Goal: Information Seeking & Learning: Learn about a topic

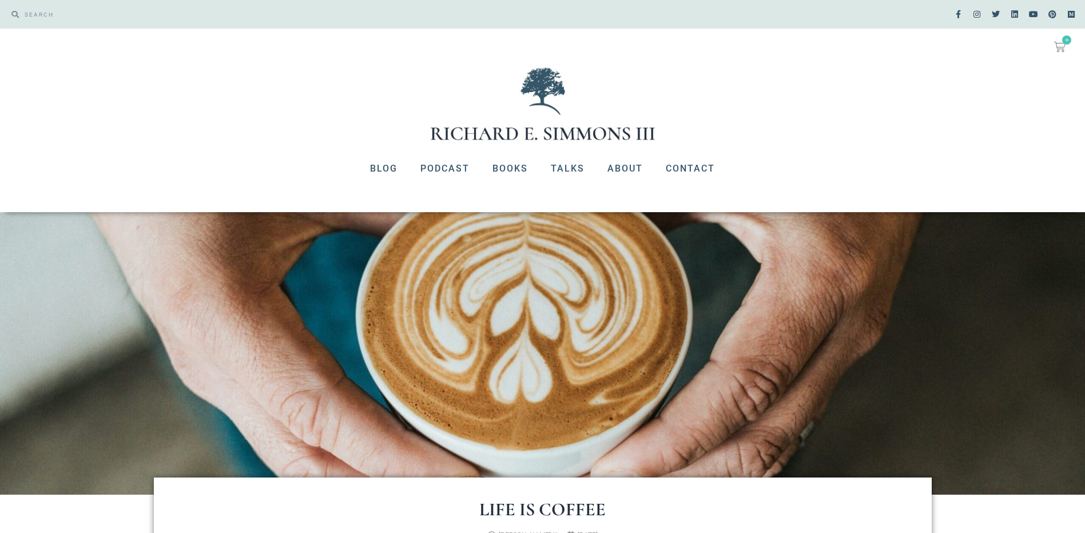
scroll to position [457, 0]
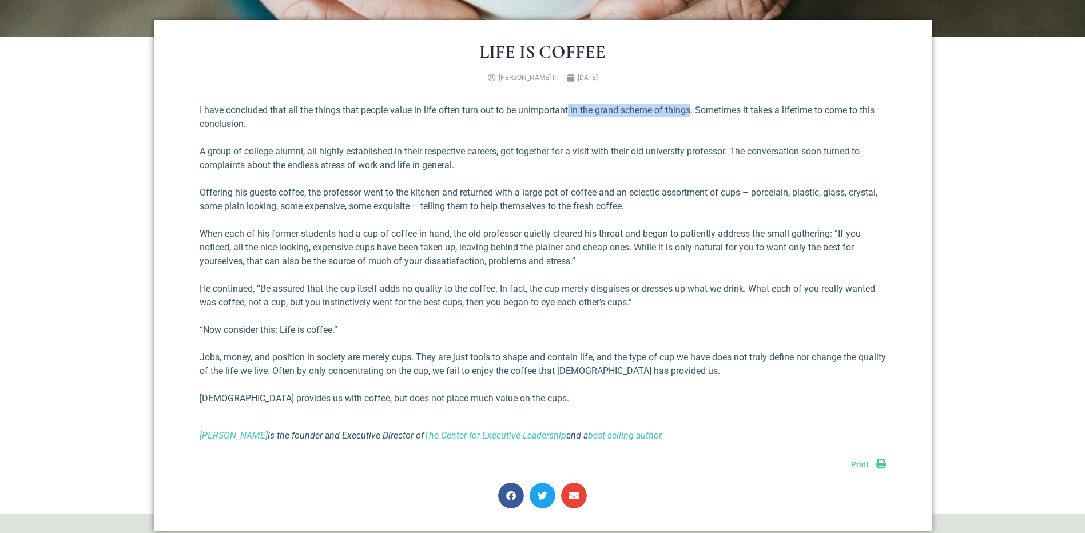
drag, startPoint x: 691, startPoint y: 110, endPoint x: 568, endPoint y: 113, distance: 122.4
click at [568, 113] on p "I have concluded that all the things that people value in life often turn out t…" at bounding box center [543, 116] width 686 height 27
drag, startPoint x: 568, startPoint y: 113, endPoint x: 600, endPoint y: 112, distance: 32.0
copy p "in the grand scheme of things"
click at [552, 132] on div "I have concluded that all the things that people value in life often turn out t…" at bounding box center [543, 272] width 686 height 339
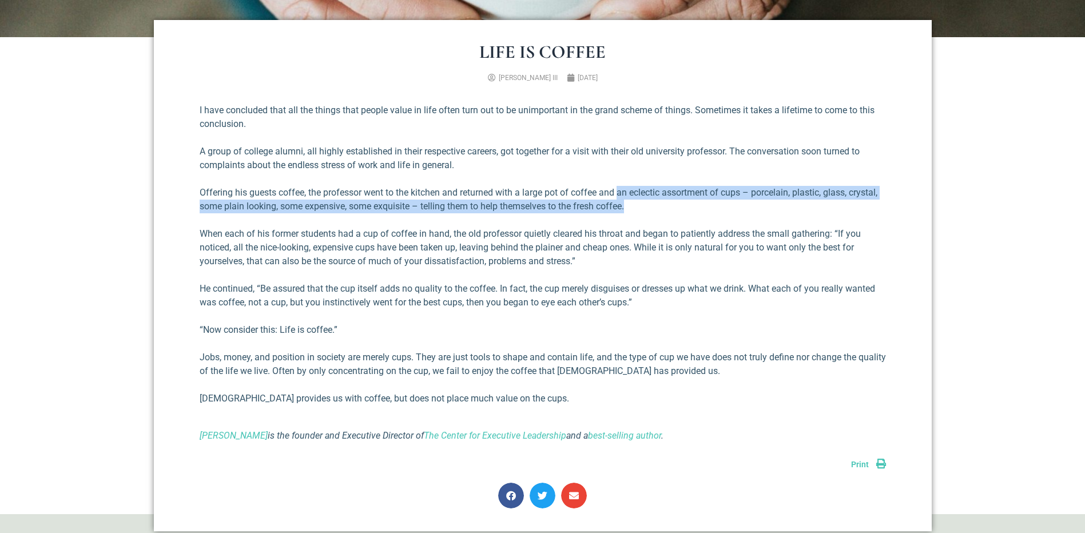
drag, startPoint x: 631, startPoint y: 211, endPoint x: 620, endPoint y: 190, distance: 24.0
click at [620, 190] on p "Offering his guests coffee, the professor went to the kitchen and returned with…" at bounding box center [543, 199] width 686 height 27
copy p "an eclectic assortment of cups – porcelain, plastic, glass, crystal, some plain…"
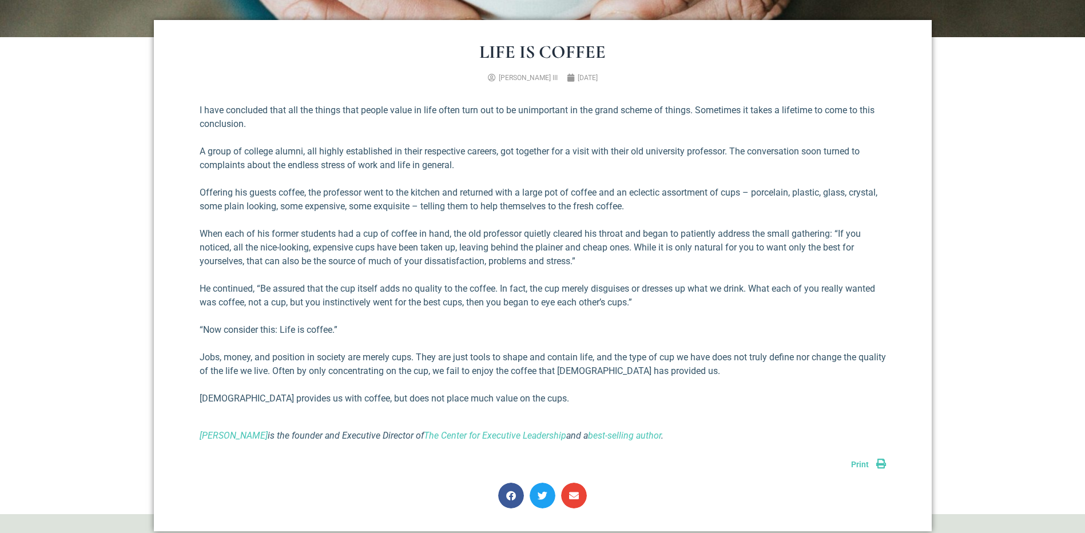
click at [613, 221] on div "I have concluded that all the things that people value in life often turn out t…" at bounding box center [543, 272] width 686 height 339
drag, startPoint x: 625, startPoint y: 234, endPoint x: 584, endPoint y: 232, distance: 40.7
click at [584, 232] on p "When each of his former students had a cup of coffee in hand, the old professor…" at bounding box center [543, 247] width 686 height 41
drag, startPoint x: 584, startPoint y: 232, endPoint x: 599, endPoint y: 233, distance: 14.3
copy p "his throat"
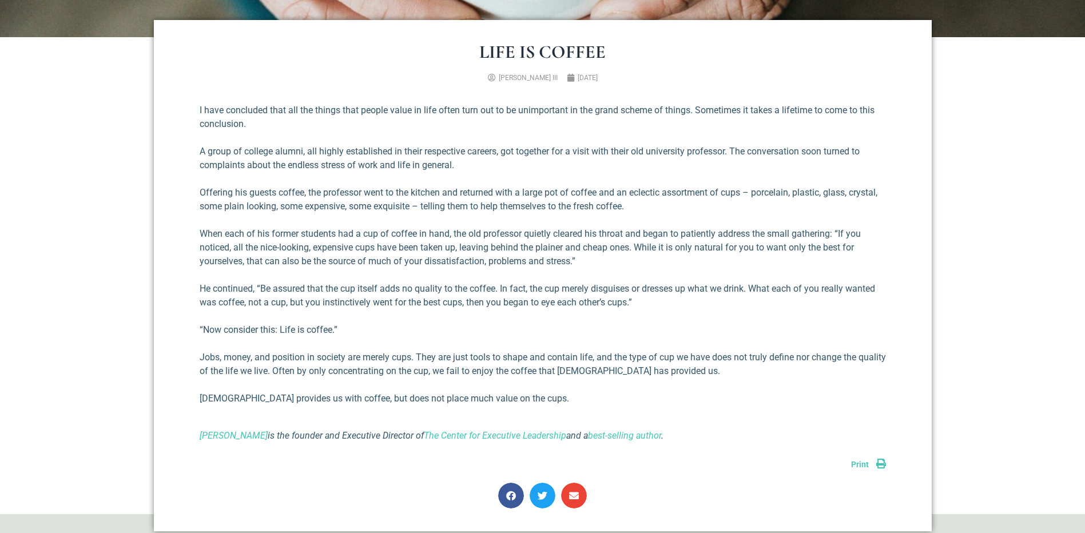
click at [647, 264] on p "When each of his former students had a cup of coffee in hand, the old professor…" at bounding box center [543, 247] width 686 height 41
drag, startPoint x: 631, startPoint y: 246, endPoint x: 310, endPoint y: 244, distance: 320.8
click at [310, 244] on p "When each of his former students had a cup of coffee in hand, the old professor…" at bounding box center [543, 247] width 686 height 41
drag, startPoint x: 310, startPoint y: 244, endPoint x: 321, endPoint y: 246, distance: 11.6
copy p ", expensive cups have been taken up, leaving behind the plainer and cheap ones"
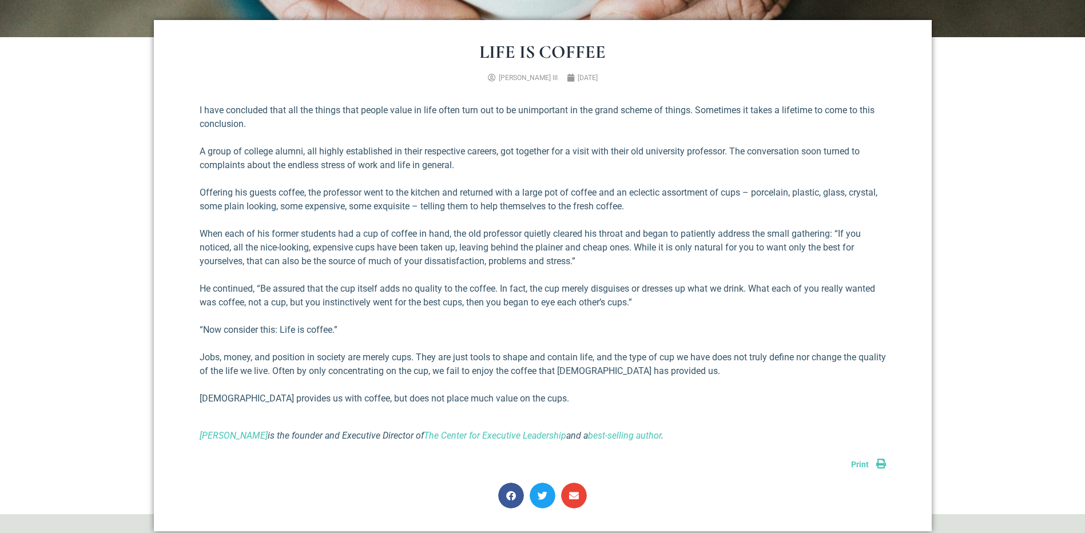
click at [653, 268] on p "When each of his former students had a cup of coffee in hand, the old professor…" at bounding box center [543, 247] width 686 height 41
drag, startPoint x: 585, startPoint y: 258, endPoint x: 246, endPoint y: 262, distance: 339.1
click at [246, 262] on p "When each of his former students had a cup of coffee in hand, the old professor…" at bounding box center [543, 247] width 686 height 41
copy p "that can also be the source of much of your dissatisfaction, problems and stres…"
click at [423, 314] on div "I have concluded that all the things that people value in life often turn out t…" at bounding box center [543, 272] width 686 height 339
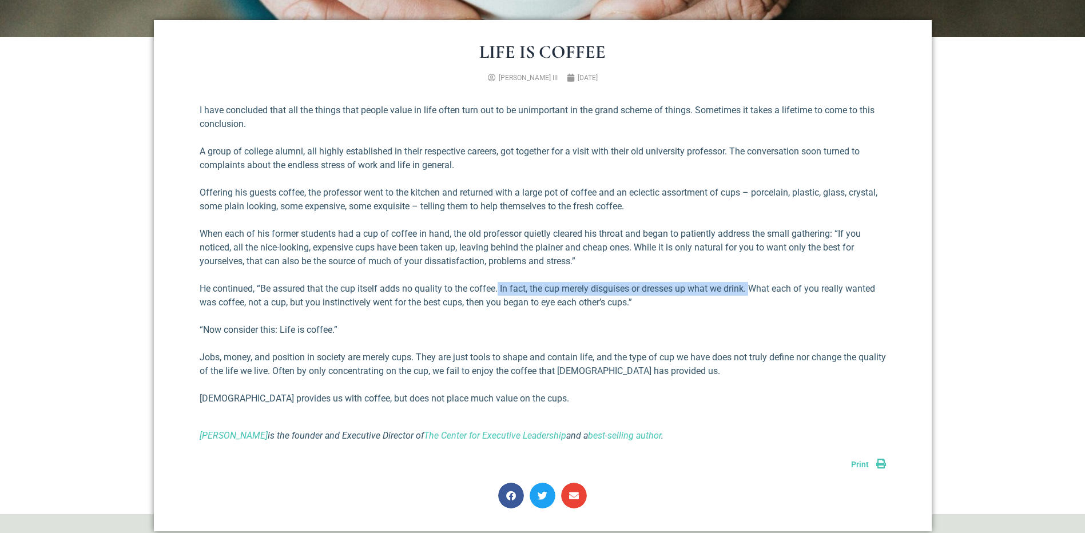
drag, startPoint x: 754, startPoint y: 289, endPoint x: 499, endPoint y: 287, distance: 255.0
click at [499, 287] on p "He continued, “Be assured that the cup itself adds no quality to the coffee. In…" at bounding box center [543, 295] width 686 height 27
copy p "In fact, the cup merely disguises or dresses up what we drink."
click at [694, 313] on div "I have concluded that all the things that people value in life often turn out t…" at bounding box center [543, 272] width 686 height 339
click at [543, 321] on div "I have concluded that all the things that people value in life often turn out t…" at bounding box center [543, 272] width 686 height 339
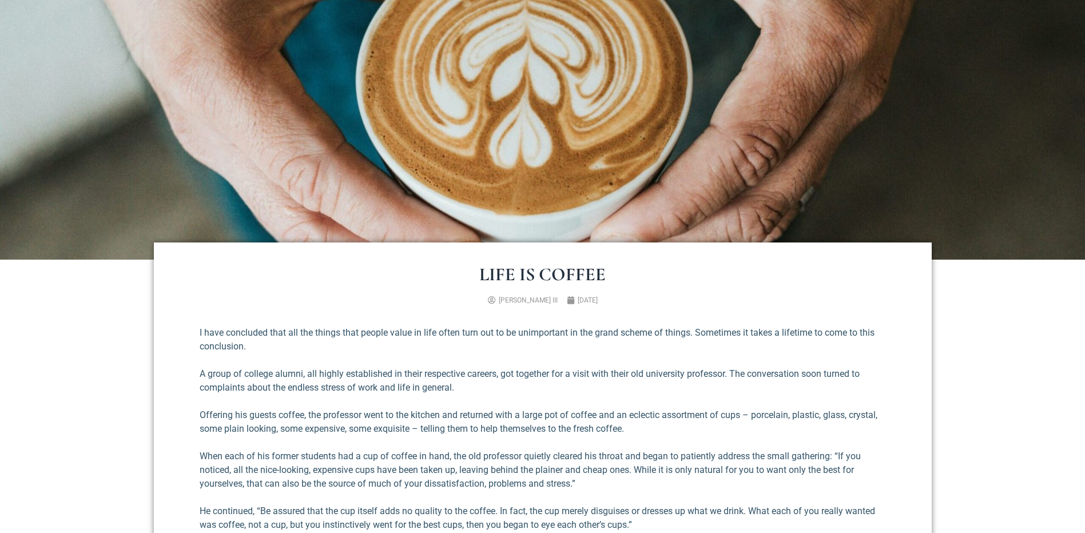
scroll to position [0, 0]
